Goal: Information Seeking & Learning: Find specific fact

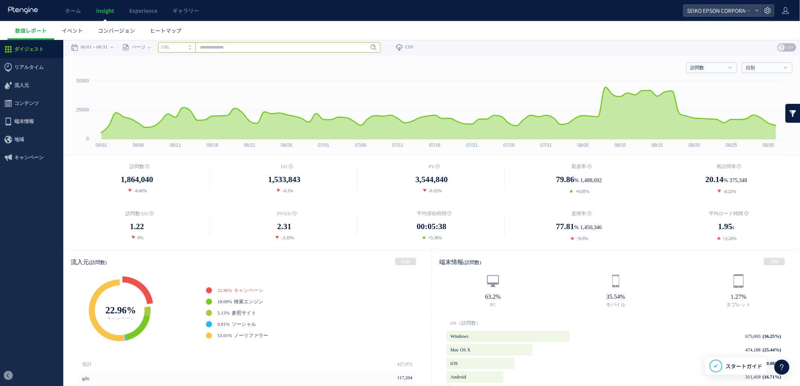
click at [221, 46] on input "text" at bounding box center [269, 47] width 222 height 11
paste input "**********"
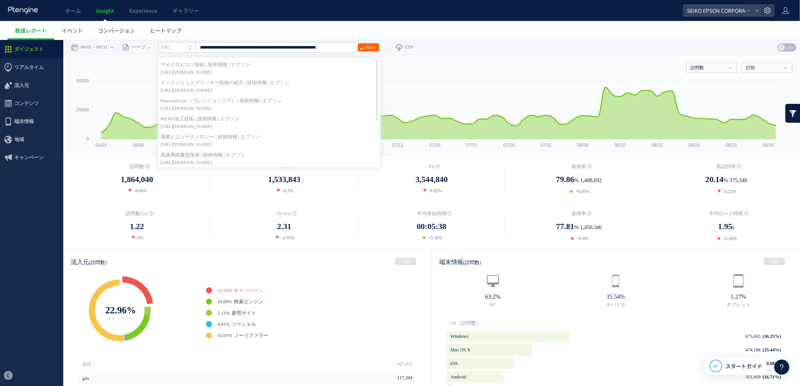
click at [370, 46] on span "Enter" at bounding box center [371, 47] width 10 height 8
click at [345, 256] on div "流入元 (訪問数) 詳細" at bounding box center [247, 262] width 368 height 24
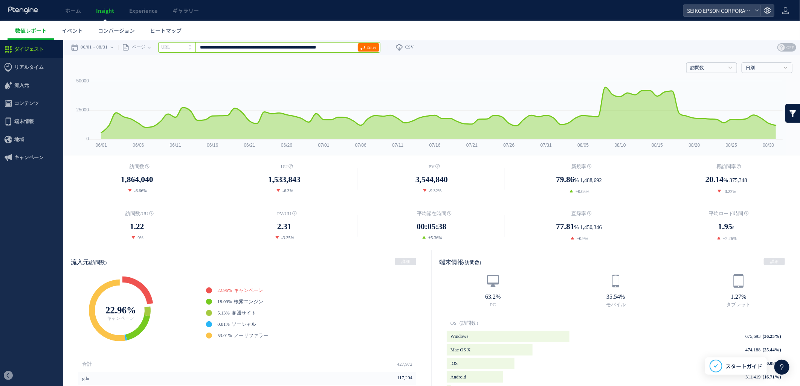
click at [347, 47] on input "**********" at bounding box center [269, 47] width 222 height 11
click at [374, 46] on span "Enter" at bounding box center [371, 47] width 10 height 8
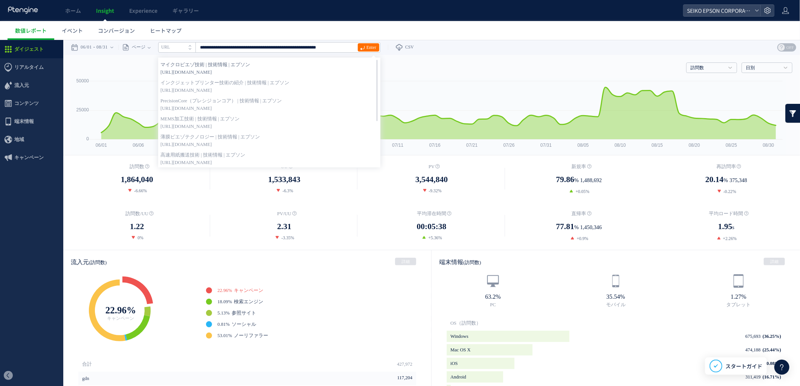
click at [310, 67] on strong "マイクロピエゾ技術 | 技術情報 | エプソン" at bounding box center [269, 65] width 218 height 8
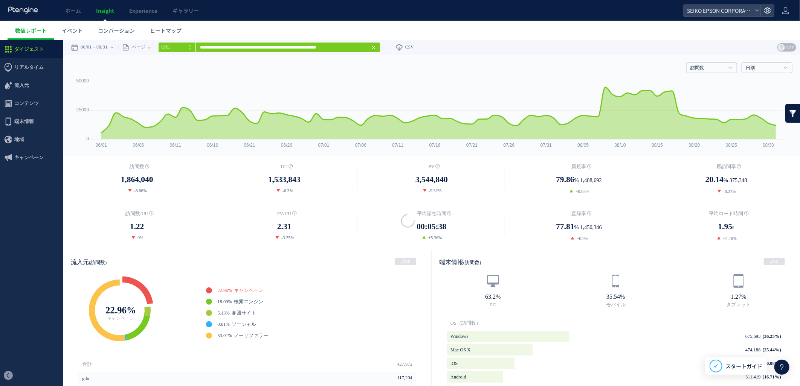
type input "**********"
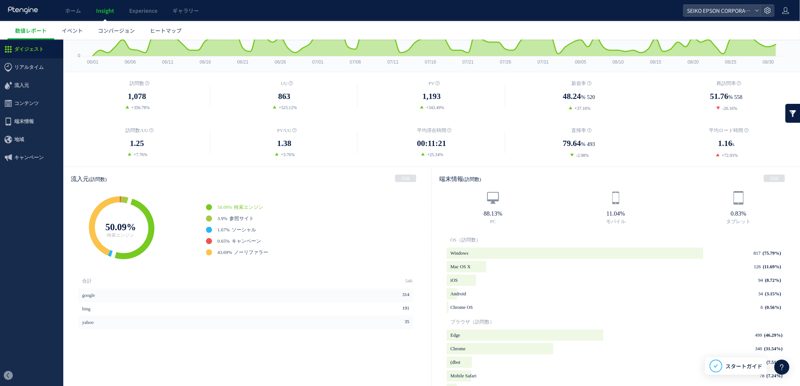
scroll to position [84, 0]
click at [243, 215] on span "参照サイト" at bounding box center [241, 217] width 24 height 5
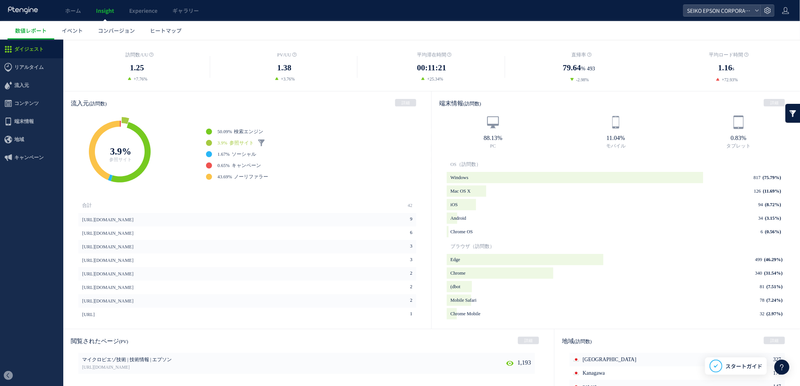
scroll to position [167, 0]
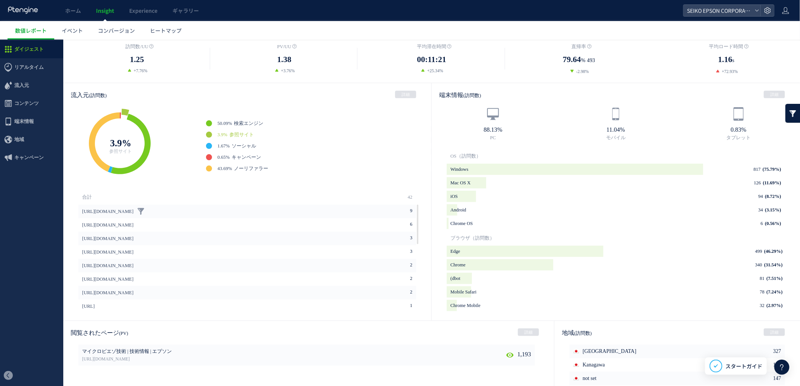
click at [124, 209] on link "[URL][DOMAIN_NAME]" at bounding box center [107, 212] width 51 height 14
click at [248, 122] on span "検索エンジン" at bounding box center [248, 123] width 29 height 5
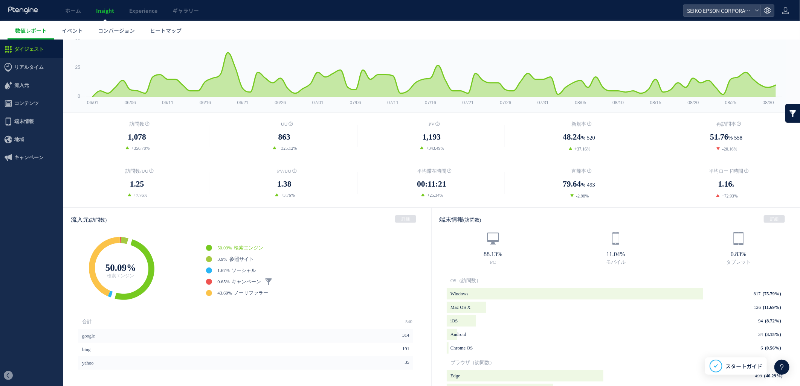
scroll to position [42, 0]
click at [251, 259] on span "参照サイト" at bounding box center [241, 259] width 24 height 5
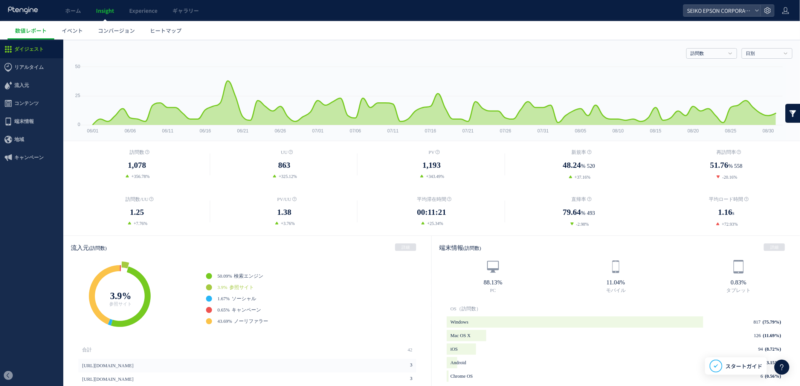
scroll to position [0, 0]
